Goal: Task Accomplishment & Management: Understand process/instructions

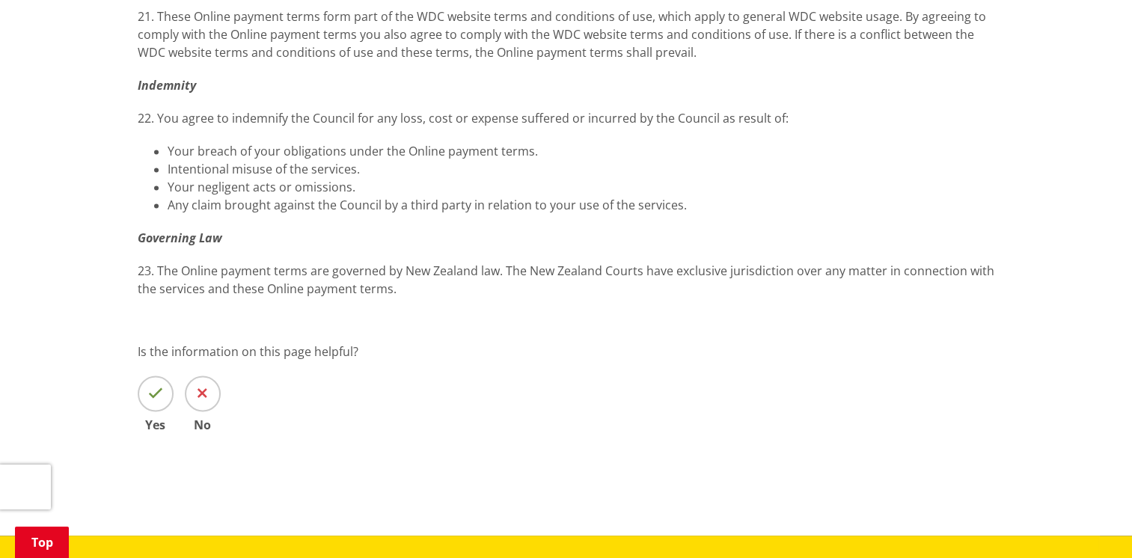
scroll to position [2245, 0]
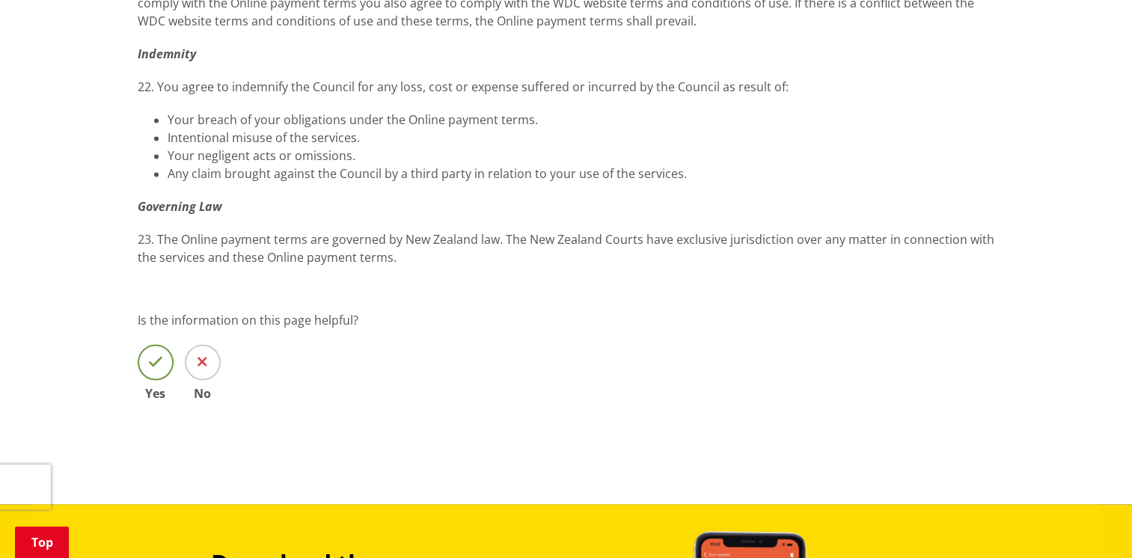
click at [156, 355] on icon at bounding box center [155, 362] width 15 height 15
click at [0, 0] on input "Yes" at bounding box center [0, 0] width 0 height 0
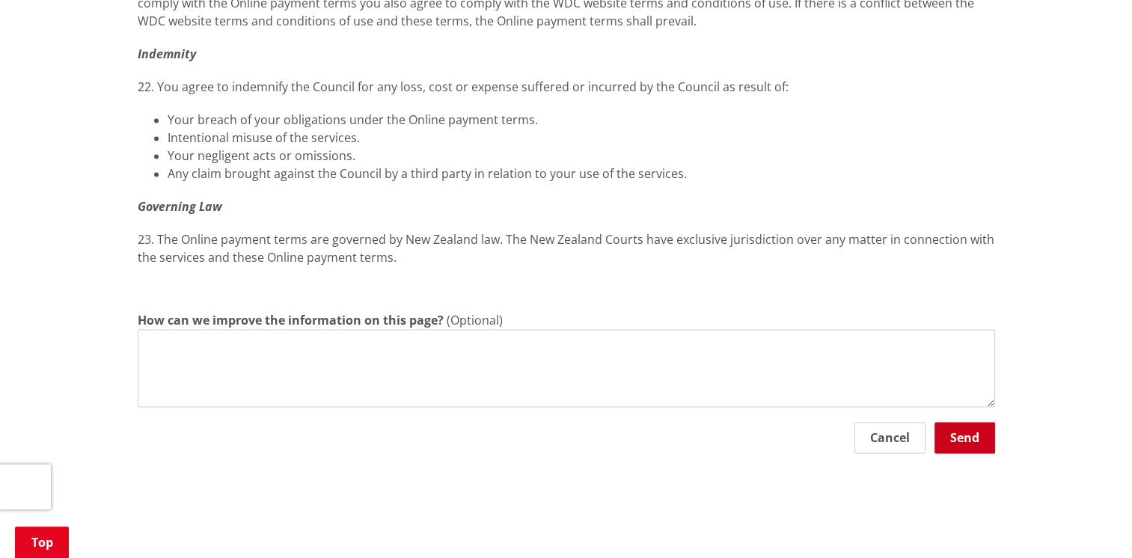
click at [970, 434] on button "Send" at bounding box center [965, 437] width 61 height 31
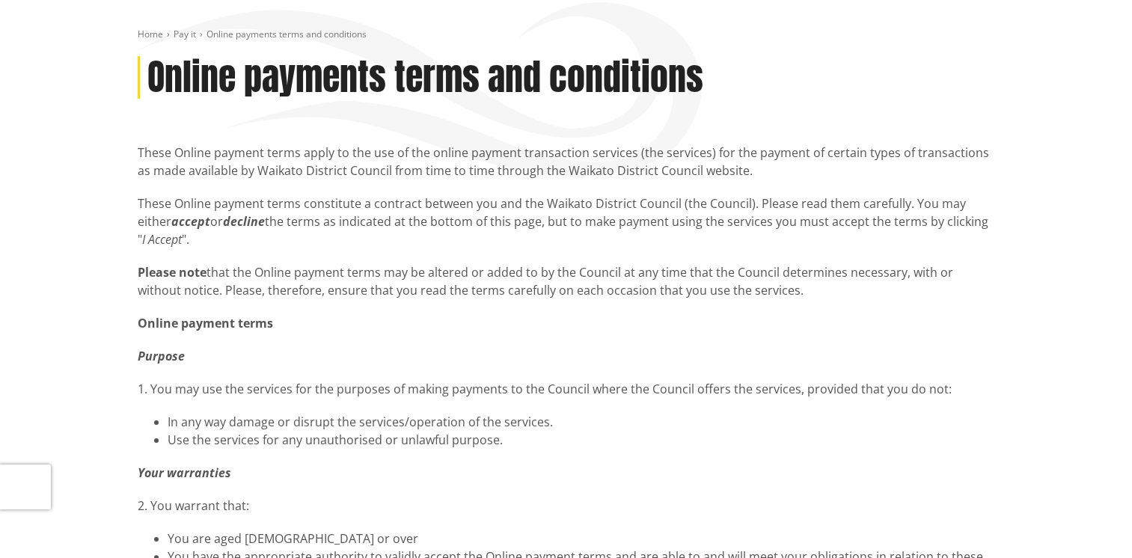
scroll to position [0, 0]
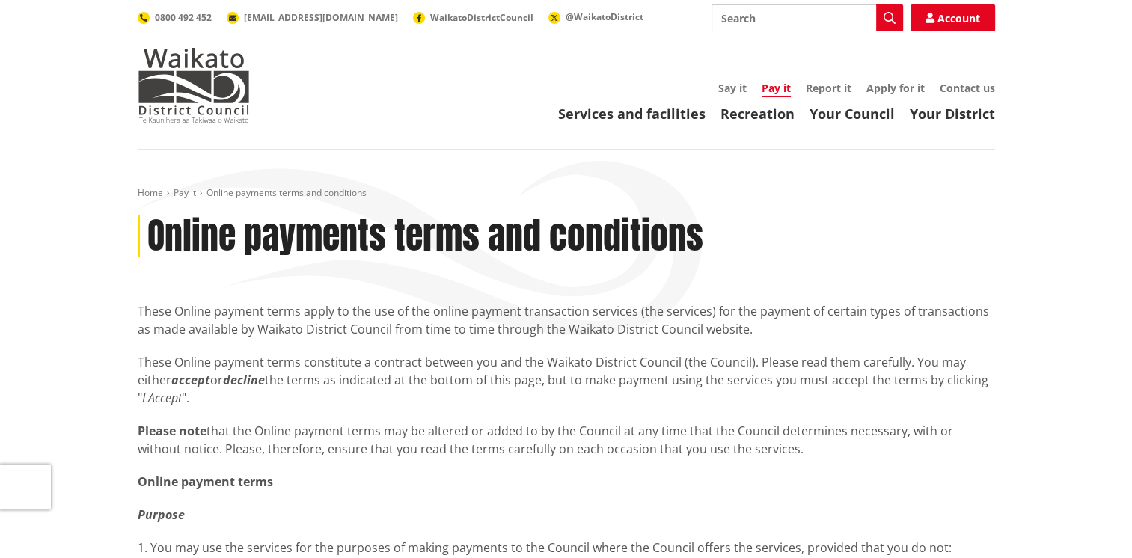
click at [777, 90] on link "Pay it" at bounding box center [776, 89] width 29 height 16
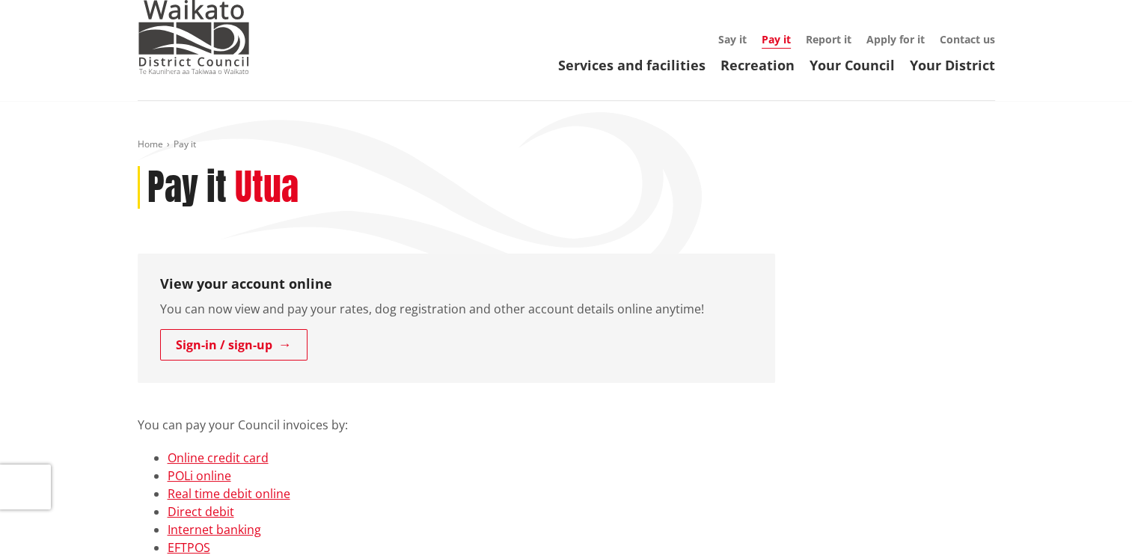
scroll to position [75, 0]
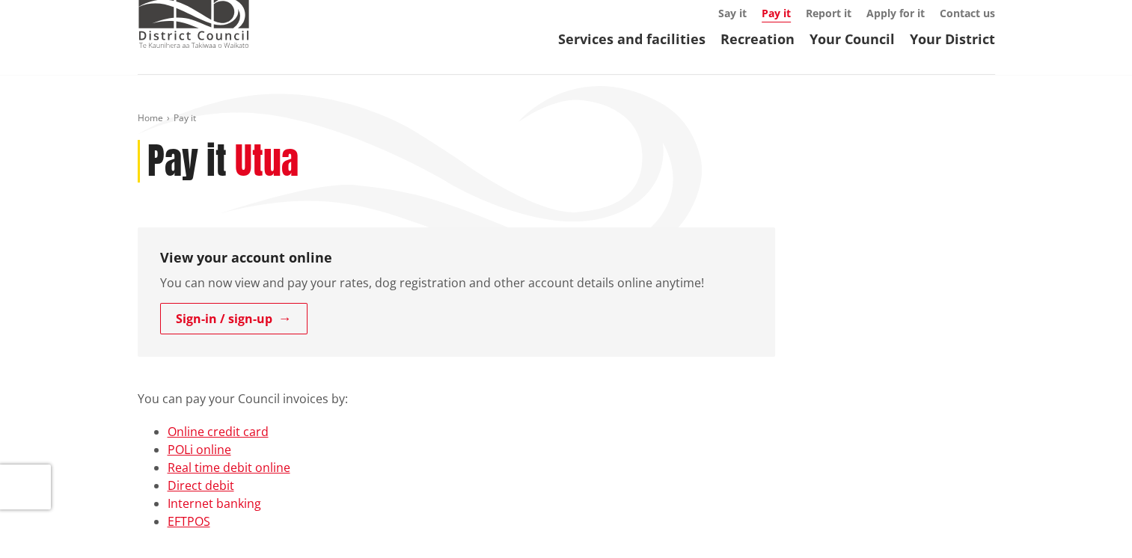
click at [222, 500] on link "Internet banking" at bounding box center [215, 503] width 94 height 16
